Goal: Task Accomplishment & Management: Manage account settings

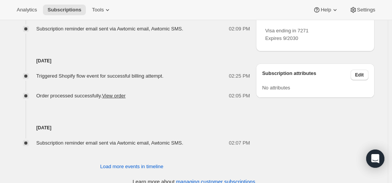
scroll to position [456, 0]
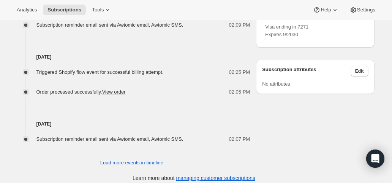
drag, startPoint x: 271, startPoint y: 39, endPoint x: 308, endPoint y: 39, distance: 37.6
click at [308, 19] on h3 "PAYMENT METHOD" at bounding box center [286, 14] width 43 height 10
drag, startPoint x: 342, startPoint y: 38, endPoint x: 347, endPoint y: 38, distance: 4.9
click at [342, 38] on div "PAYMENT METHOD Visa ending in 7271 Expires 9/2030" at bounding box center [315, 20] width 100 height 36
click at [360, 17] on icon at bounding box center [360, 14] width 8 height 8
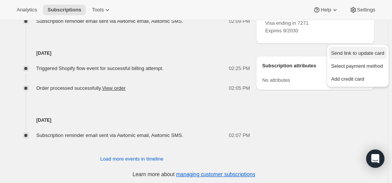
scroll to position [461, 0]
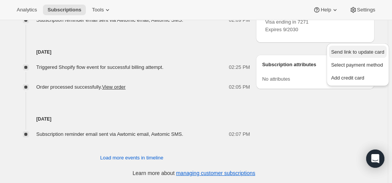
click at [349, 51] on span "Send link to update card" at bounding box center [357, 52] width 53 height 6
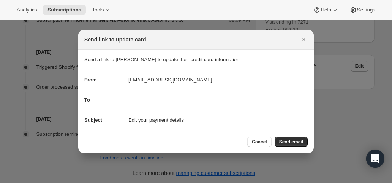
drag, startPoint x: 119, startPoint y: 102, endPoint x: 220, endPoint y: 94, distance: 101.8
click at [220, 94] on section "To" at bounding box center [196, 100] width 236 height 20
drag, startPoint x: 85, startPoint y: 102, endPoint x: 232, endPoint y: 95, distance: 146.5
click at [232, 95] on section "To" at bounding box center [196, 100] width 236 height 20
click at [136, 101] on div "To" at bounding box center [196, 100] width 224 height 8
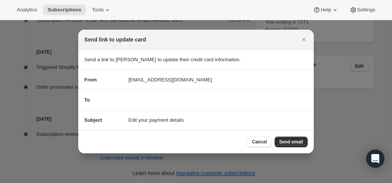
click at [136, 101] on div "To" at bounding box center [196, 100] width 224 height 8
click at [198, 97] on div "To" at bounding box center [196, 100] width 224 height 8
click at [175, 100] on div "To" at bounding box center [196, 100] width 224 height 8
drag, startPoint x: 167, startPoint y: 99, endPoint x: 154, endPoint y: 98, distance: 12.2
click at [166, 99] on div "To" at bounding box center [196, 100] width 224 height 8
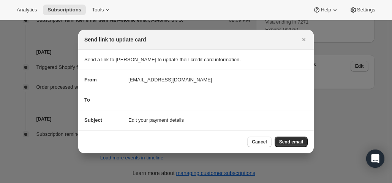
click at [134, 99] on div "To" at bounding box center [196, 100] width 224 height 8
click at [263, 141] on span "Cancel" at bounding box center [259, 142] width 15 height 6
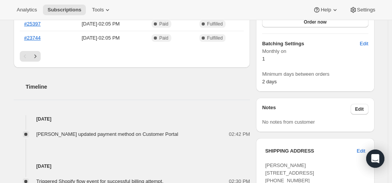
scroll to position [5, 0]
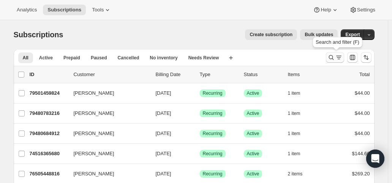
click at [344, 59] on button "Search and filter results" at bounding box center [335, 57] width 18 height 11
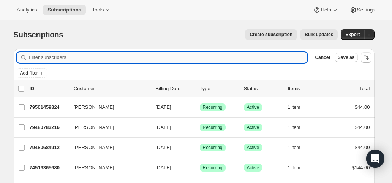
click at [136, 58] on input "Filter subscribers" at bounding box center [168, 57] width 279 height 11
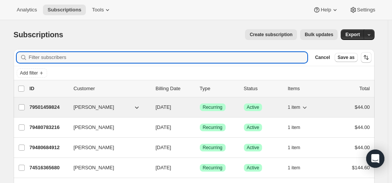
scroll to position [38, 0]
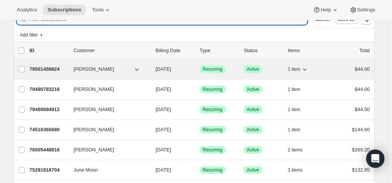
click at [171, 67] on span "[DATE]" at bounding box center [164, 69] width 16 height 6
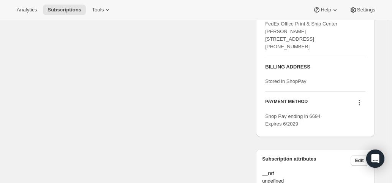
scroll to position [380, 0]
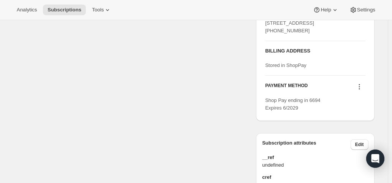
click at [360, 87] on icon at bounding box center [359, 86] width 1 height 1
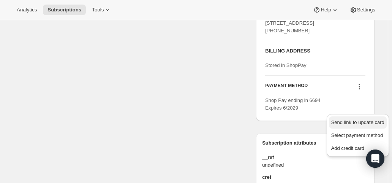
click at [358, 121] on span "Send link to update card" at bounding box center [357, 122] width 53 height 6
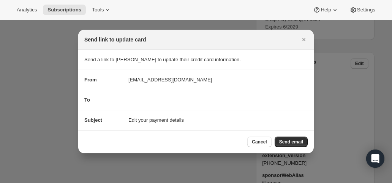
scroll to position [0, 0]
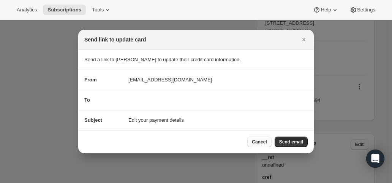
click at [258, 142] on span "Cancel" at bounding box center [259, 142] width 15 height 6
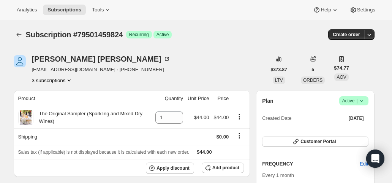
scroll to position [380, 0]
